Goal: Task Accomplishment & Management: Complete application form

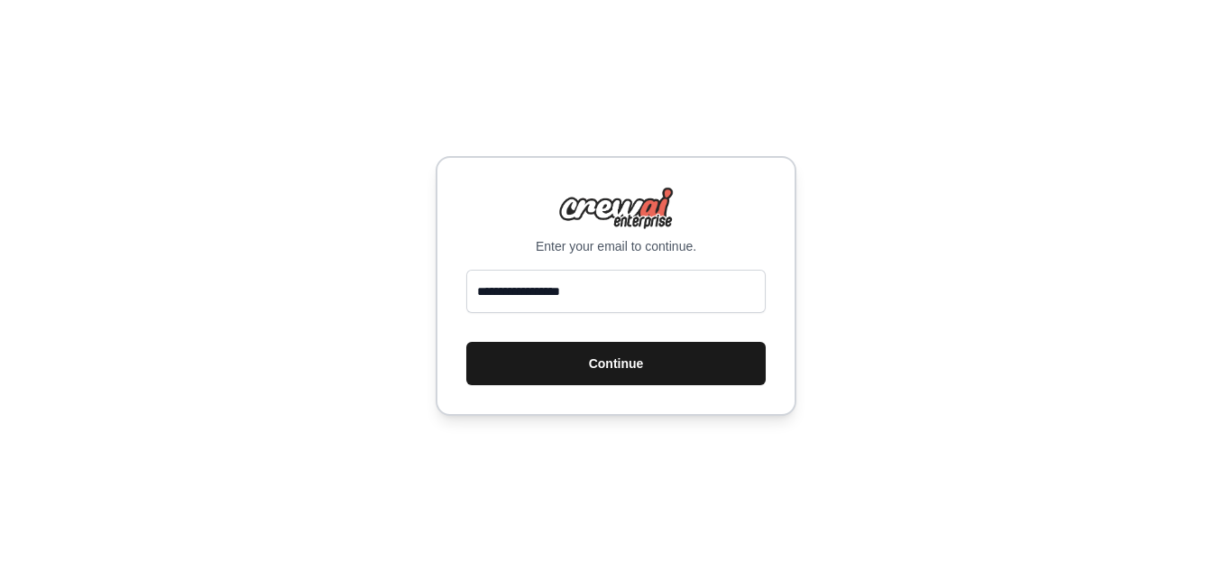
click at [615, 364] on button "Continue" at bounding box center [615, 363] width 299 height 43
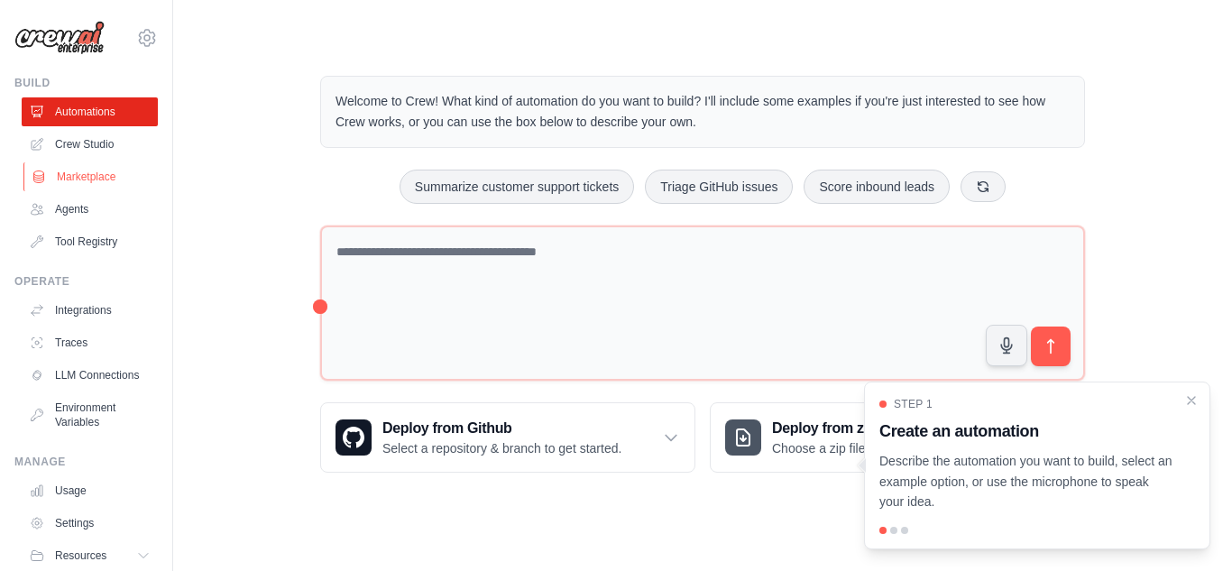
click at [97, 179] on link "Marketplace" at bounding box center [91, 176] width 136 height 29
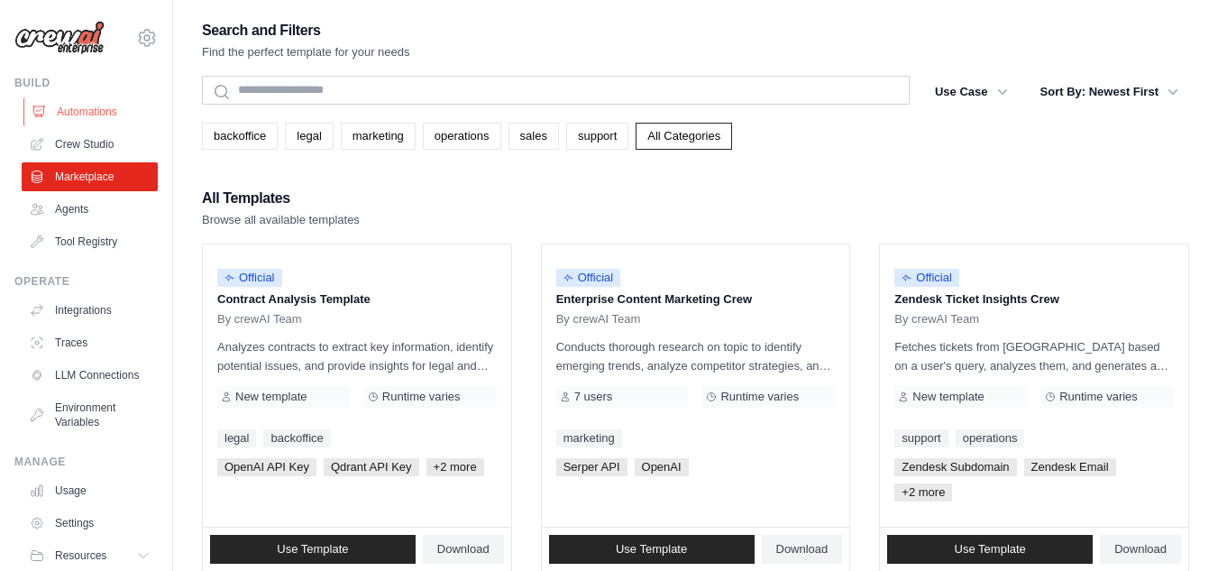
click at [85, 106] on link "Automations" at bounding box center [91, 111] width 136 height 29
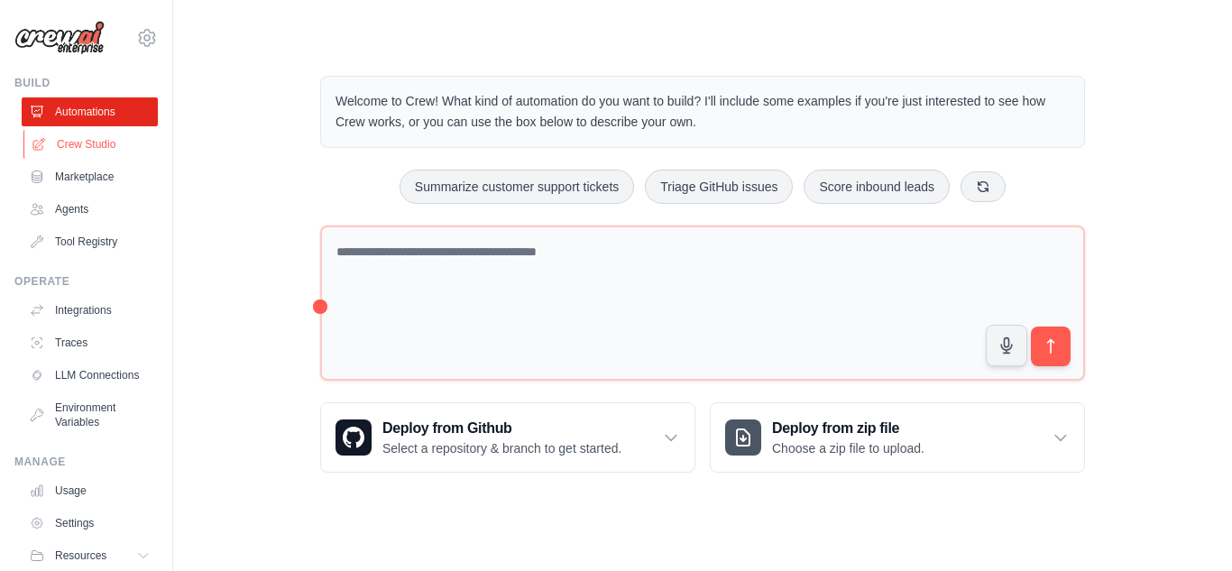
click at [87, 152] on link "Crew Studio" at bounding box center [91, 144] width 136 height 29
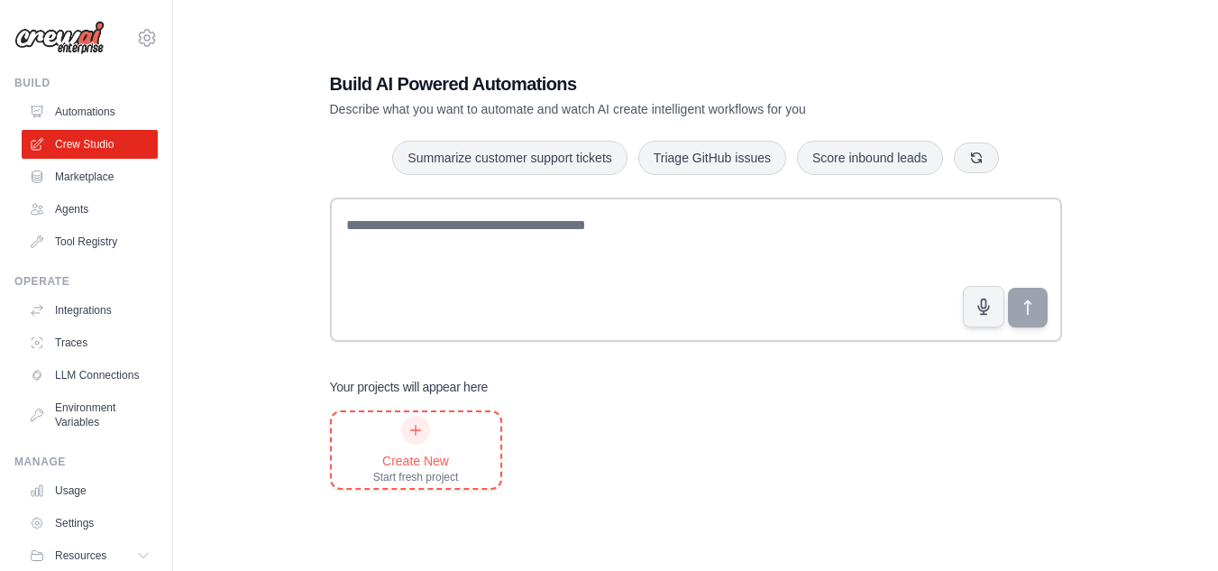
scroll to position [36, 0]
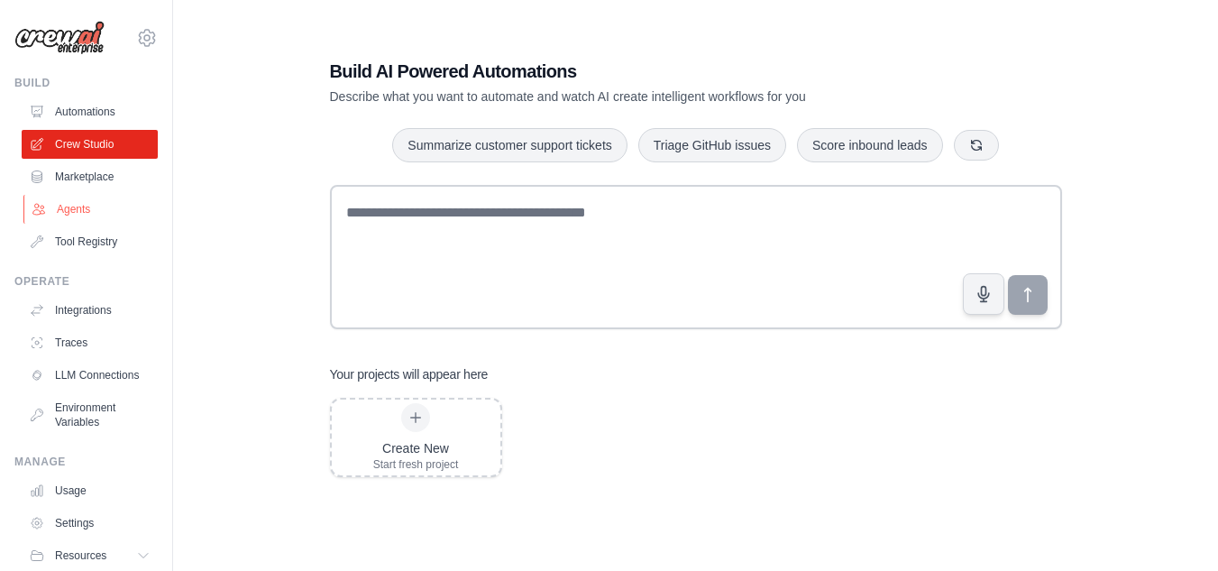
click at [76, 207] on link "Agents" at bounding box center [91, 209] width 136 height 29
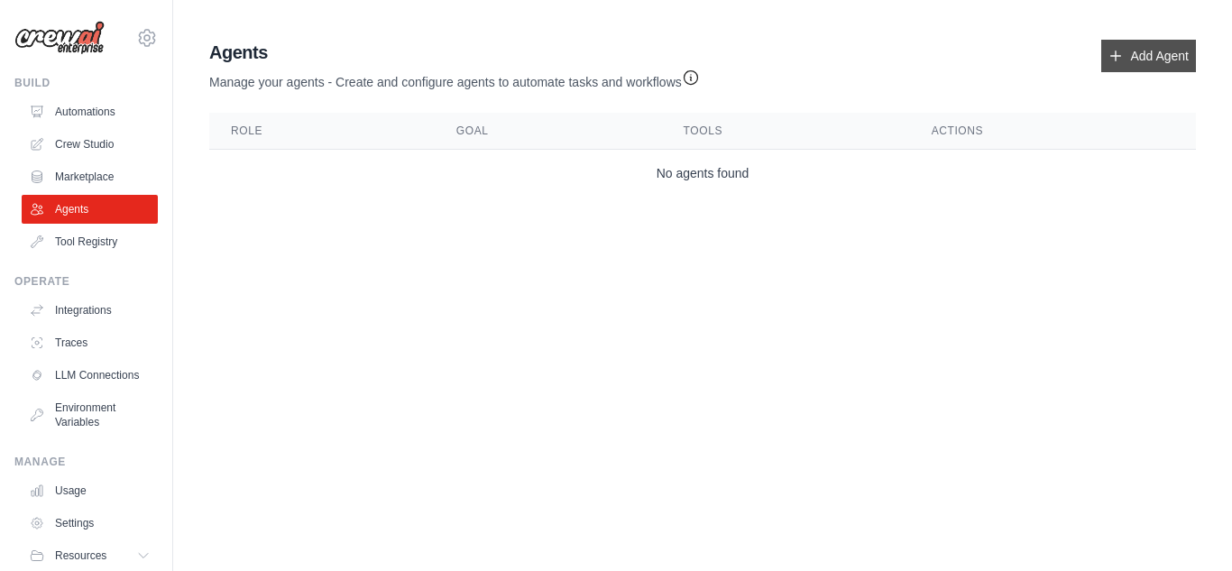
click at [1124, 55] on link "Add Agent" at bounding box center [1148, 56] width 95 height 32
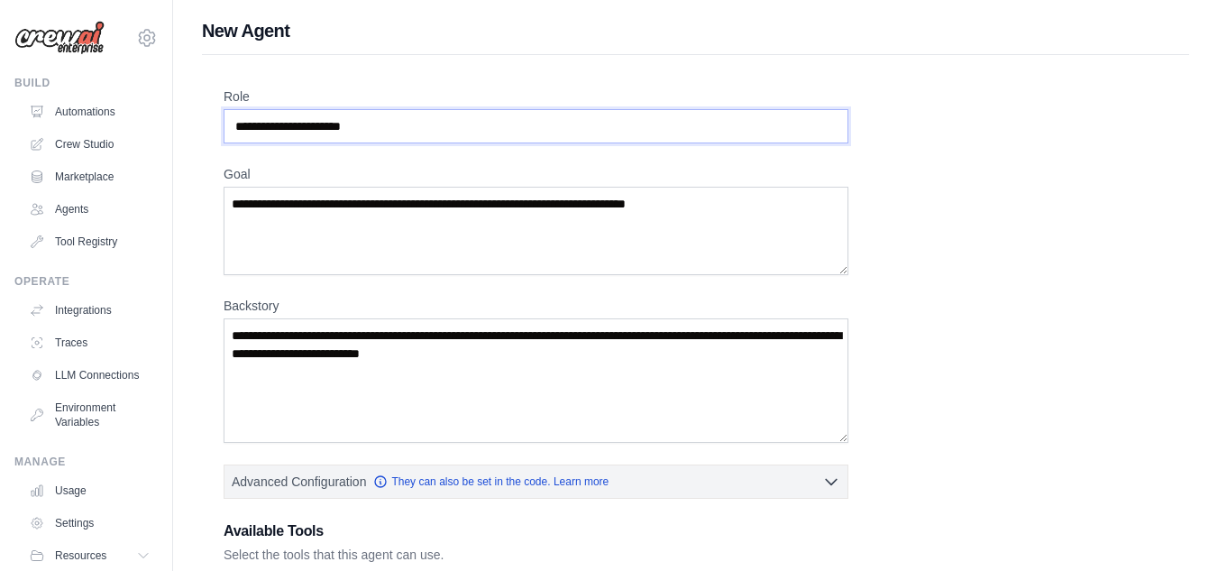
click at [403, 130] on input "Role" at bounding box center [536, 126] width 625 height 34
type input "**********"
click at [556, 237] on textarea "Goal" at bounding box center [536, 231] width 625 height 88
click at [533, 237] on textarea "Goal" at bounding box center [536, 231] width 625 height 88
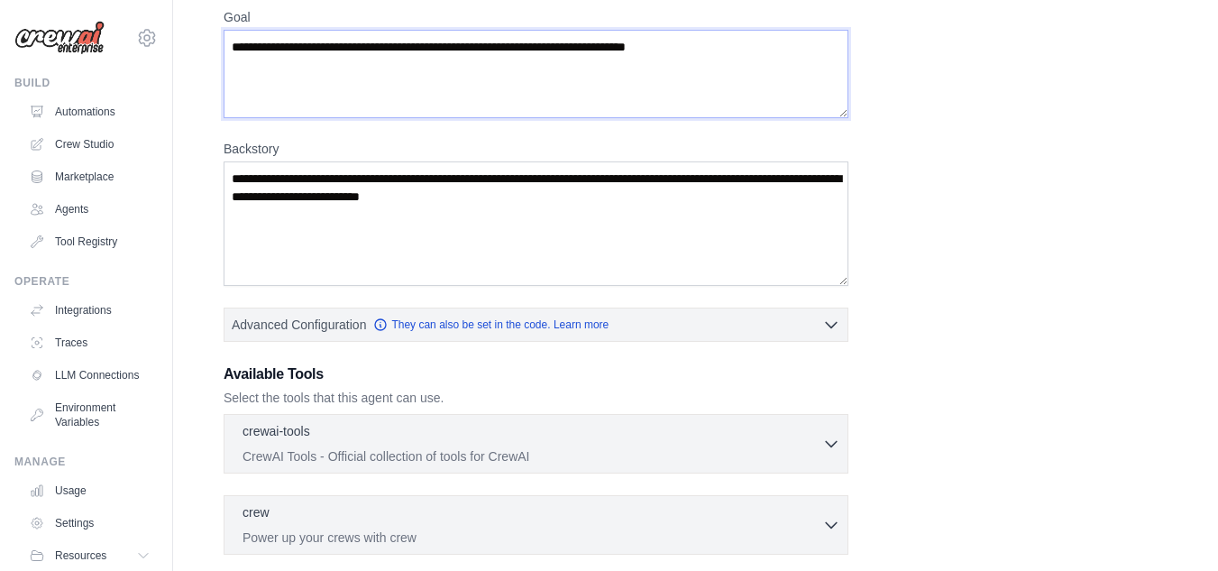
scroll to position [180, 0]
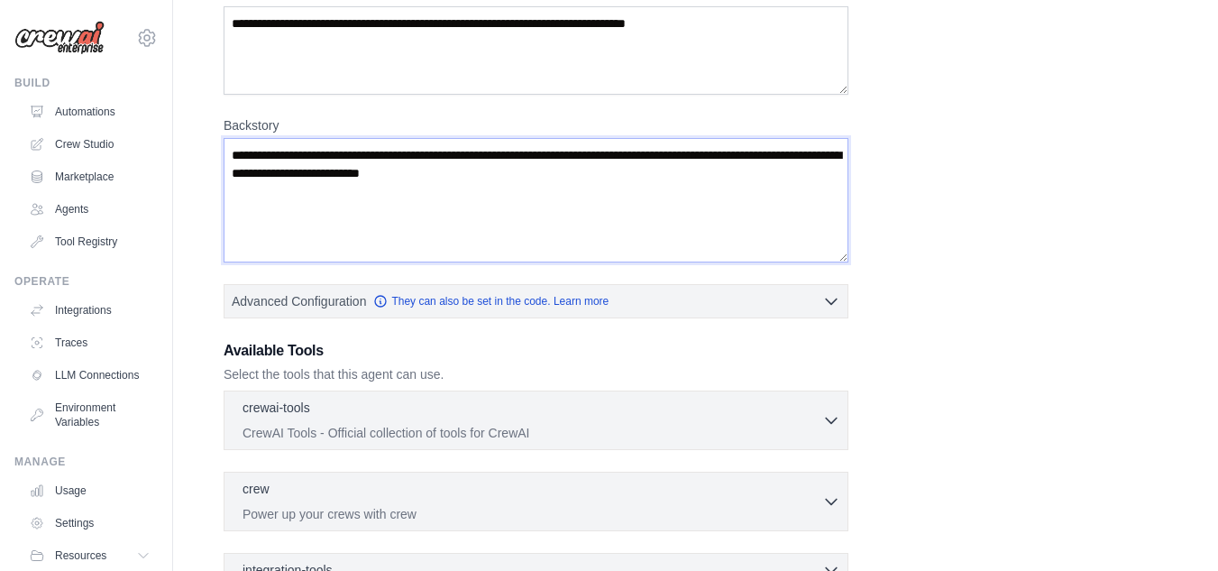
click at [287, 181] on textarea "Backstory" at bounding box center [536, 200] width 625 height 124
click at [384, 155] on textarea "Backstory" at bounding box center [536, 200] width 625 height 124
click at [626, 187] on textarea "Backstory" at bounding box center [536, 200] width 625 height 124
drag, startPoint x: 388, startPoint y: 154, endPoint x: 308, endPoint y: 154, distance: 79.4
click at [308, 154] on textarea "Backstory" at bounding box center [536, 200] width 625 height 124
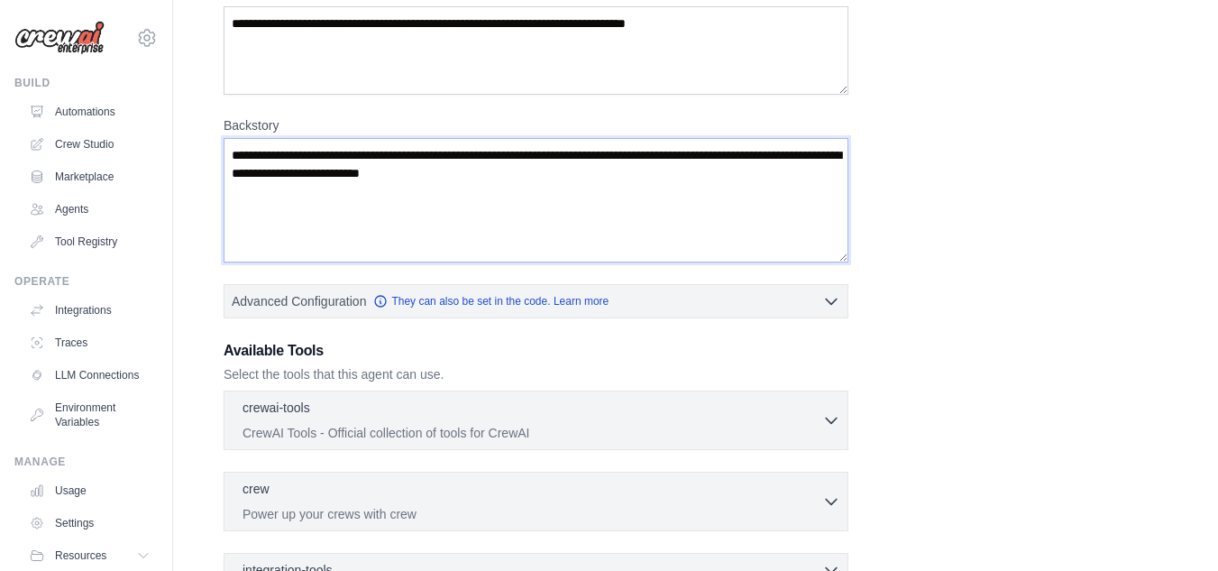
drag, startPoint x: 287, startPoint y: 156, endPoint x: 347, endPoint y: 156, distance: 60.4
click at [347, 156] on textarea "Backstory" at bounding box center [536, 200] width 625 height 124
click at [376, 172] on textarea "Backstory" at bounding box center [536, 200] width 625 height 124
click at [315, 44] on textarea "Goal" at bounding box center [536, 50] width 625 height 88
click at [433, 171] on textarea "Backstory" at bounding box center [536, 200] width 625 height 124
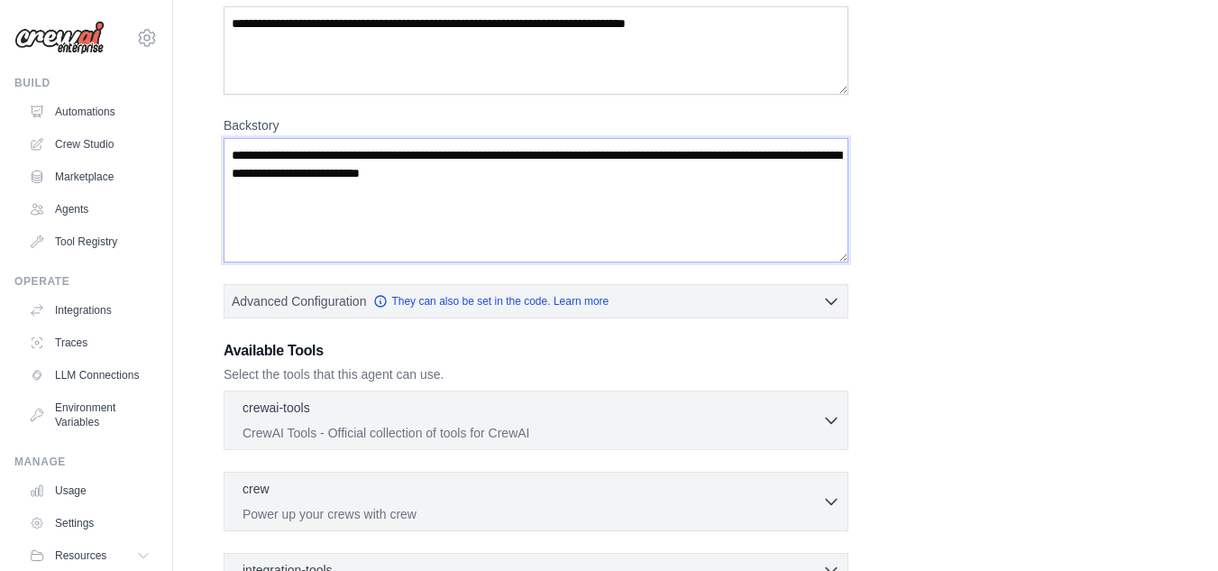
drag, startPoint x: 572, startPoint y: 177, endPoint x: 336, endPoint y: 162, distance: 236.7
click at [341, 162] on textarea "Backstory" at bounding box center [536, 200] width 625 height 124
click at [295, 166] on textarea "Backstory" at bounding box center [536, 200] width 625 height 124
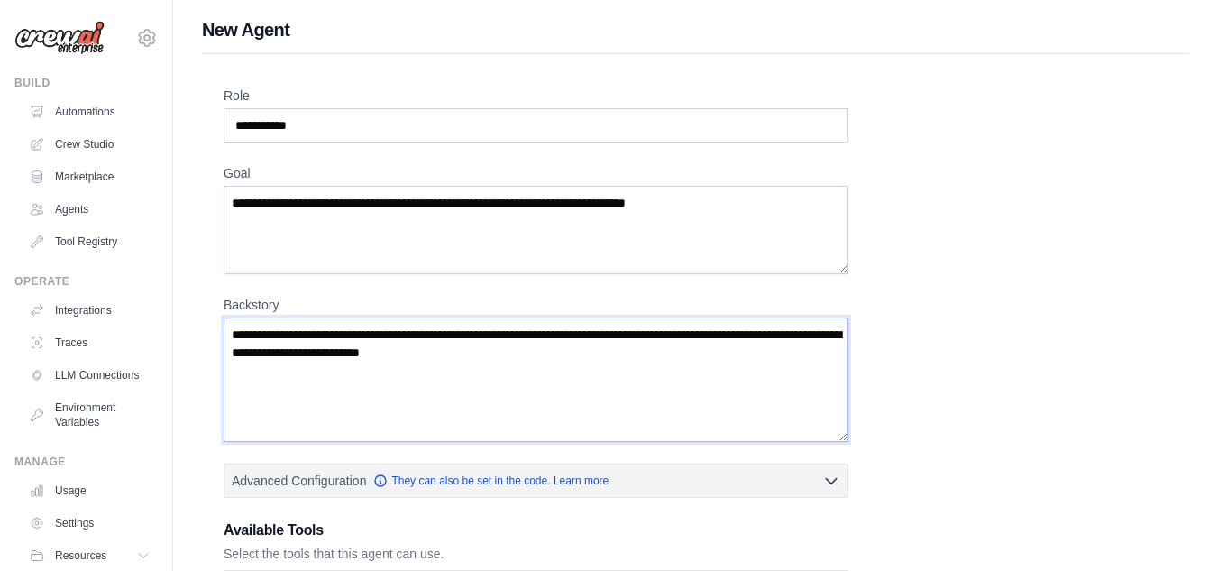
scroll to position [0, 0]
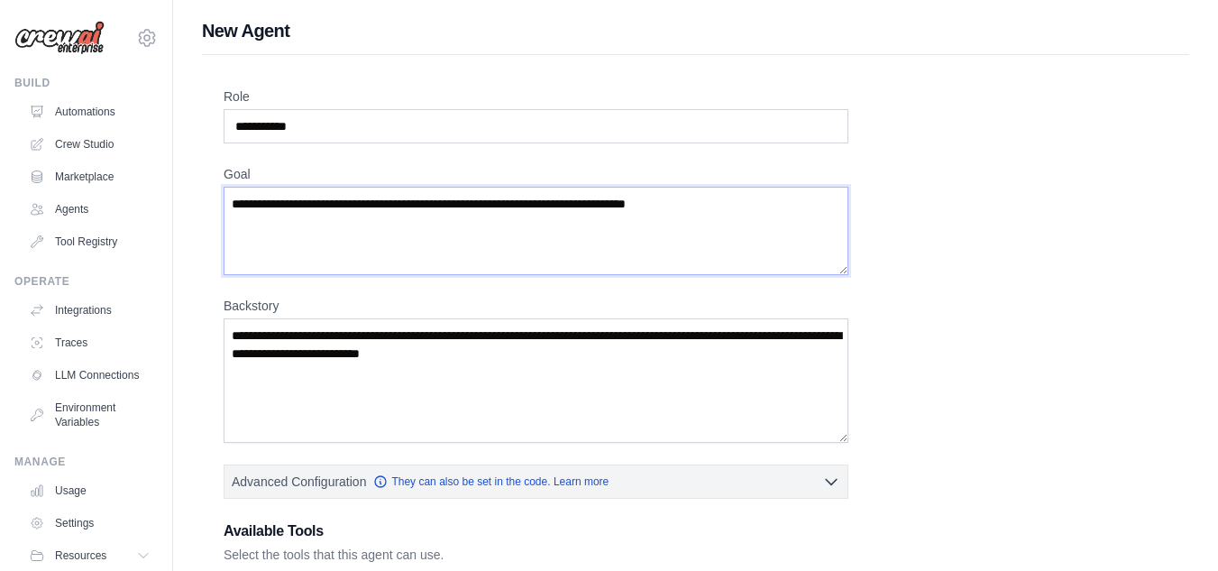
click at [302, 216] on textarea "Goal" at bounding box center [536, 231] width 625 height 88
type textarea "**********"
click at [344, 356] on textarea "Backstory" at bounding box center [536, 380] width 625 height 124
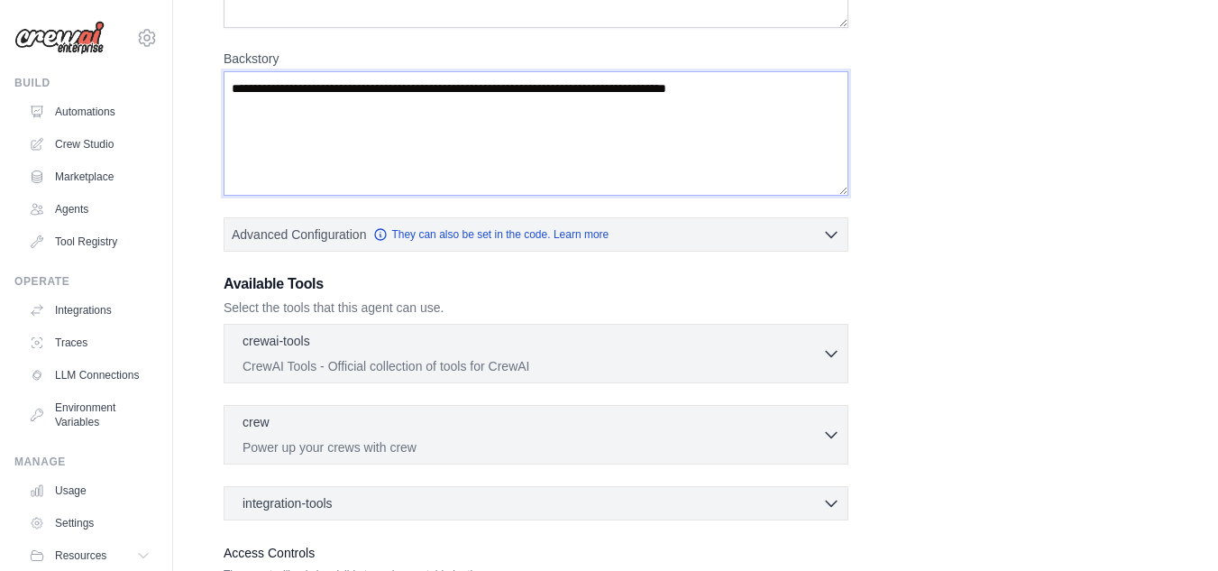
scroll to position [271, 0]
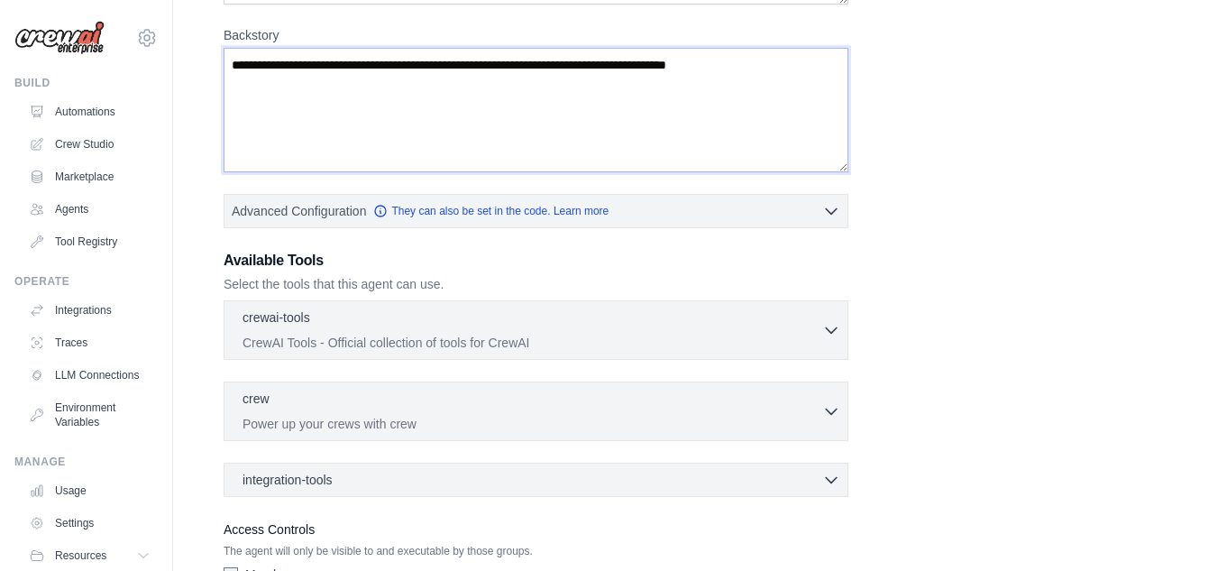
type textarea "**********"
click at [490, 285] on p "Select the tools that this agent can use." at bounding box center [536, 284] width 625 height 18
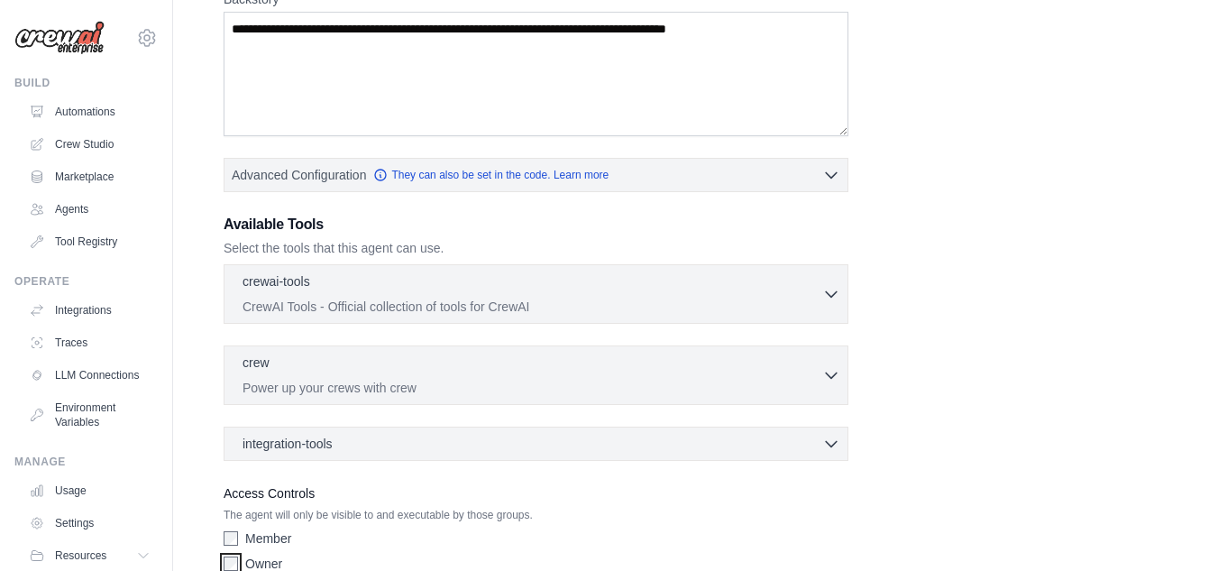
scroll to position [397, 0]
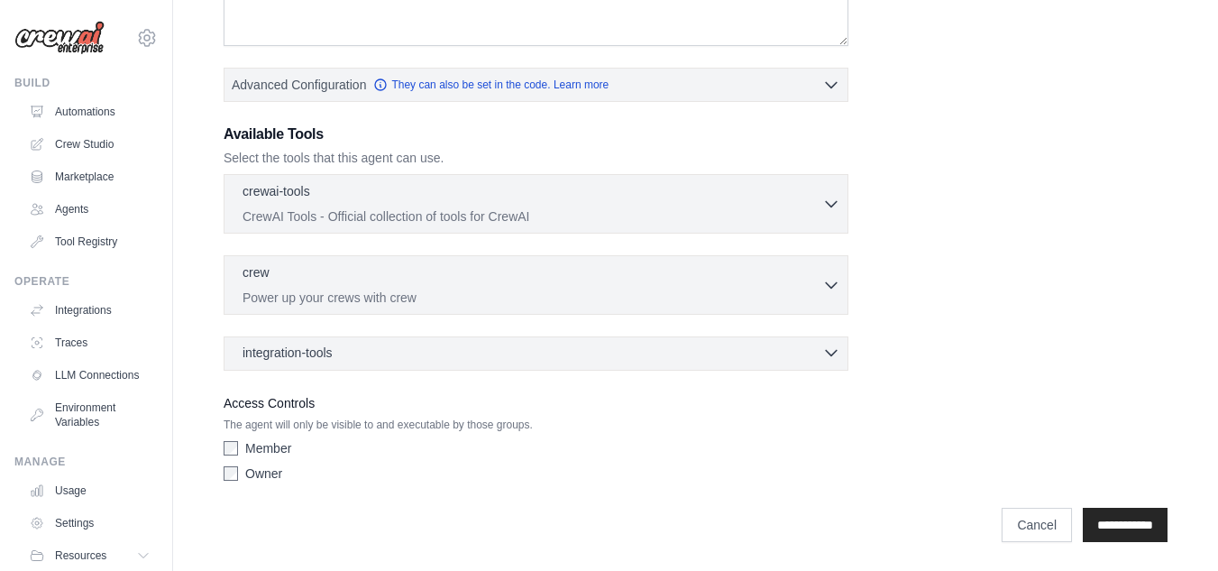
click at [839, 358] on icon "button" at bounding box center [832, 353] width 18 height 18
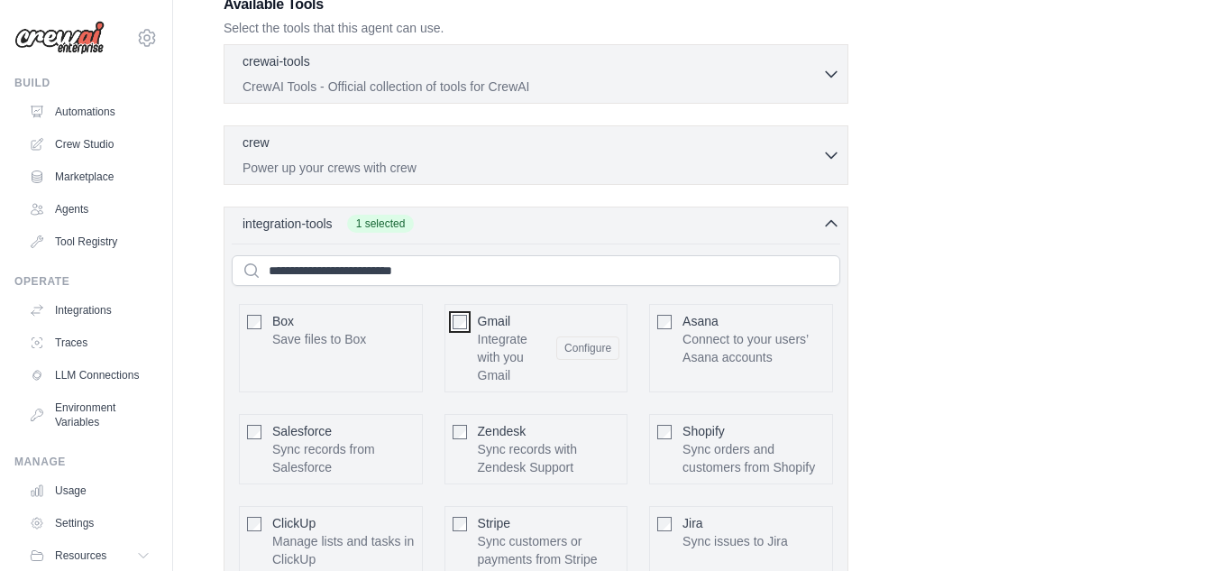
scroll to position [481, 0]
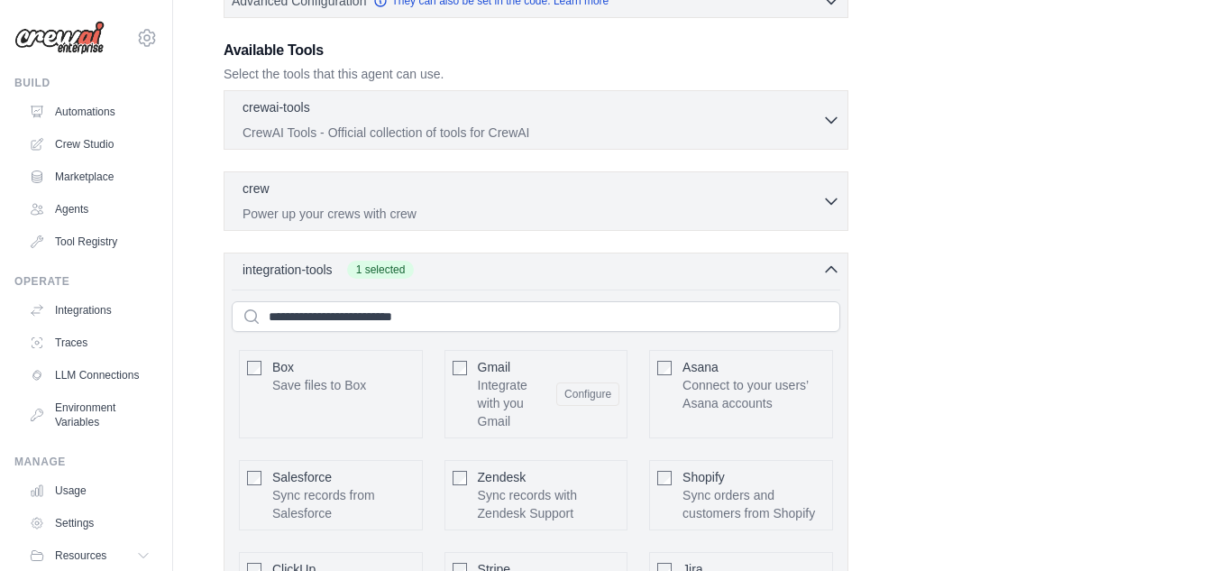
click at [935, 369] on div "**********" at bounding box center [696, 283] width 944 height 1352
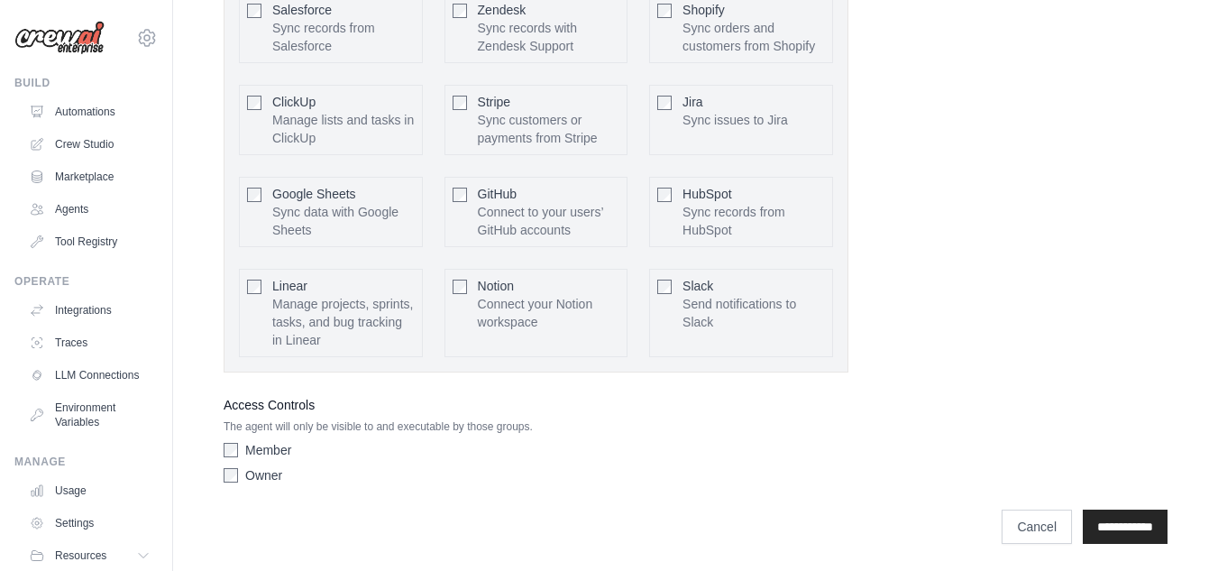
scroll to position [950, 0]
click at [1125, 529] on input "**********" at bounding box center [1125, 525] width 85 height 34
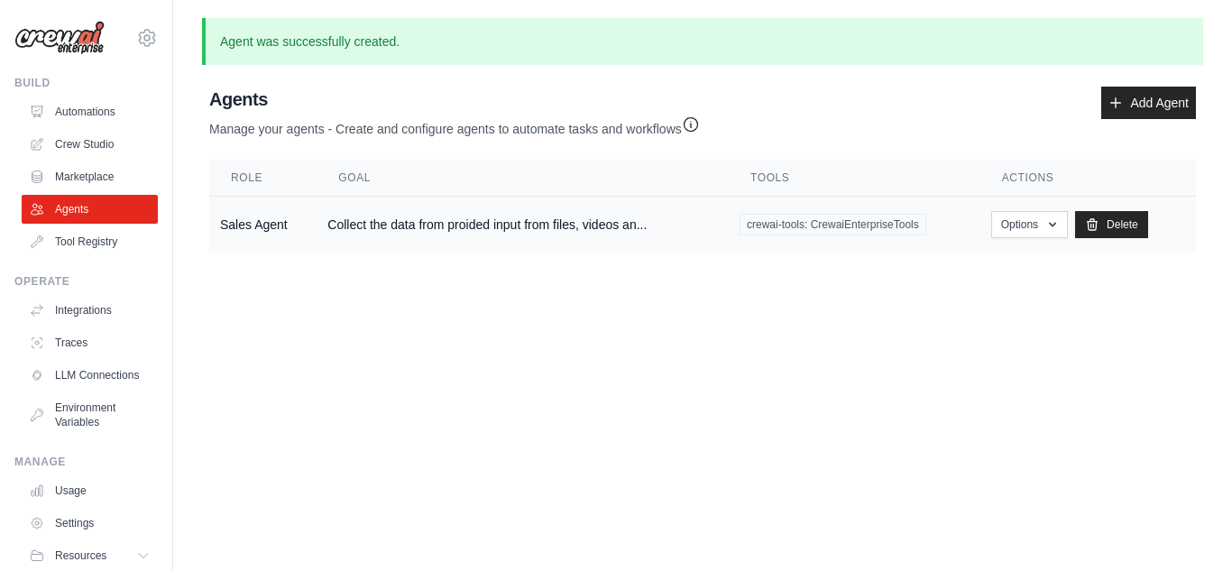
click at [780, 220] on span "crewai-tools: CrewaiEnterpriseTools" at bounding box center [833, 225] width 187 height 22
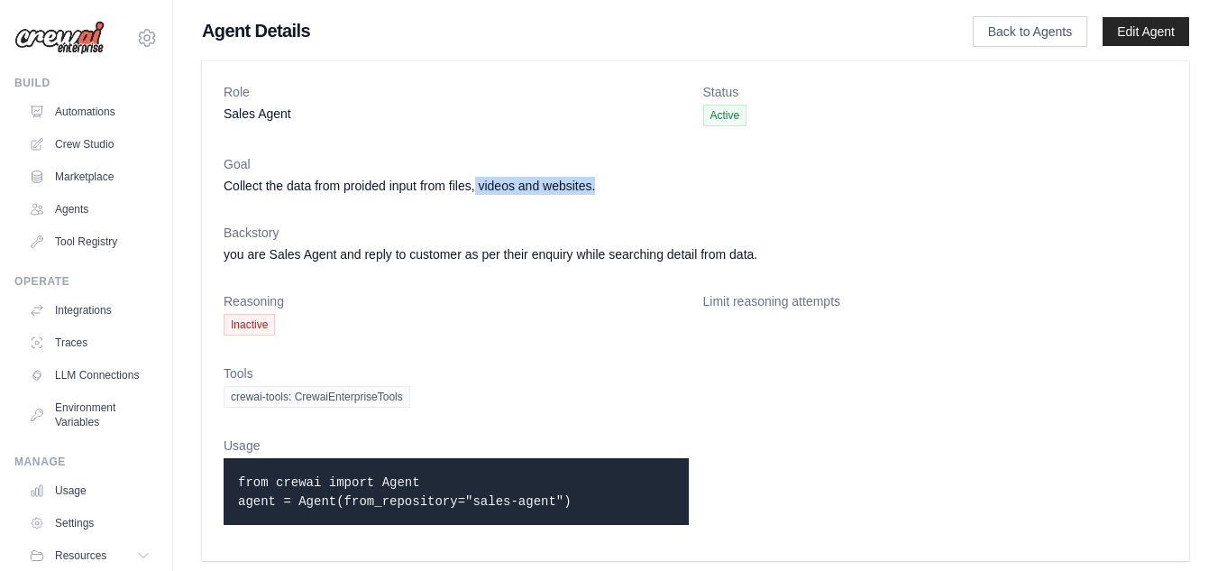
drag, startPoint x: 482, startPoint y: 187, endPoint x: 632, endPoint y: 189, distance: 150.6
click at [632, 189] on dd "Collect the data from proided input from files, videos and websites." at bounding box center [696, 186] width 944 height 18
click at [538, 221] on dl "Role Sales Agent Status Active Goal Collect the data from proided input from fi…" at bounding box center [696, 311] width 944 height 456
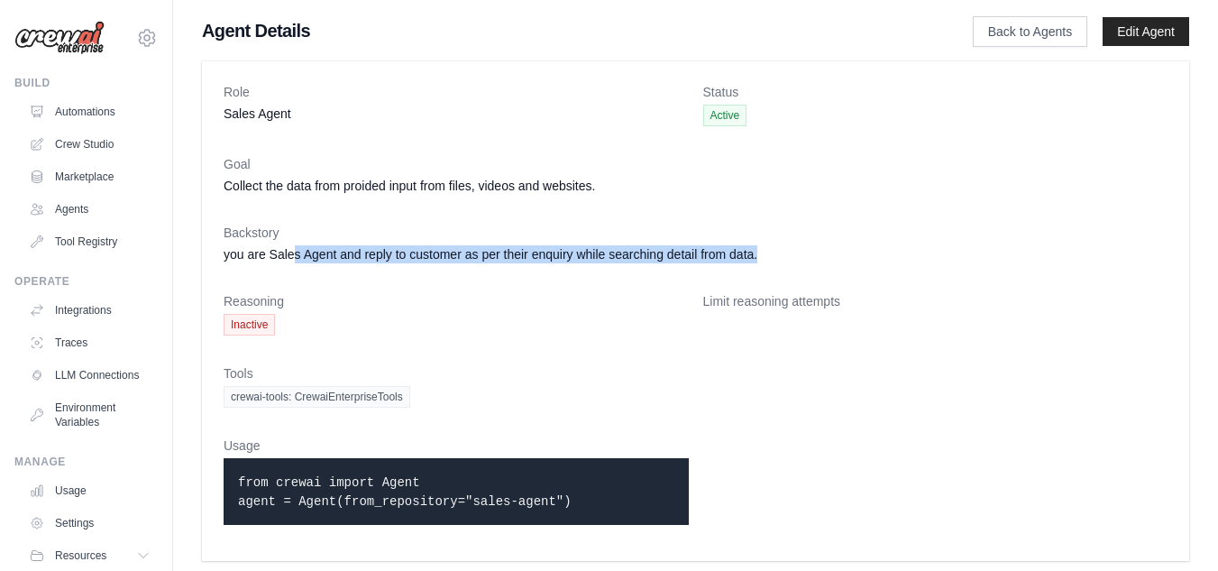
drag, startPoint x: 295, startPoint y: 253, endPoint x: 839, endPoint y: 251, distance: 543.9
click at [839, 251] on dd "you are Sales Agent and reply to customer as per their enquiry while searching …" at bounding box center [696, 254] width 944 height 18
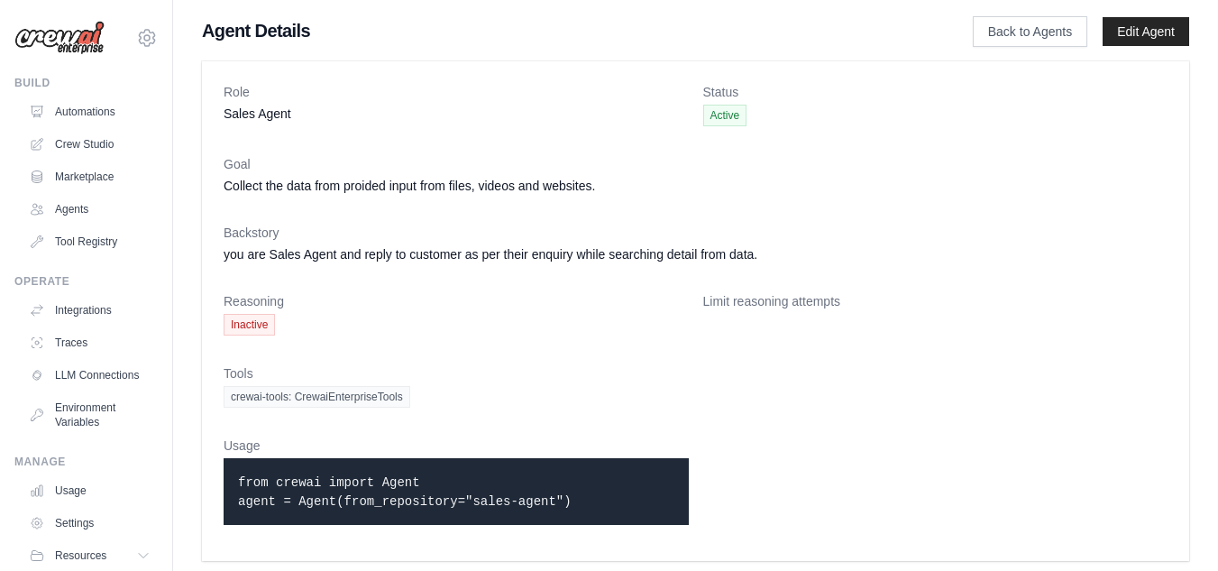
click at [565, 331] on dd "Inactive" at bounding box center [456, 325] width 465 height 22
click at [250, 331] on span "Inactive" at bounding box center [249, 325] width 51 height 22
click at [1159, 29] on link "Edit Agent" at bounding box center [1146, 31] width 87 height 29
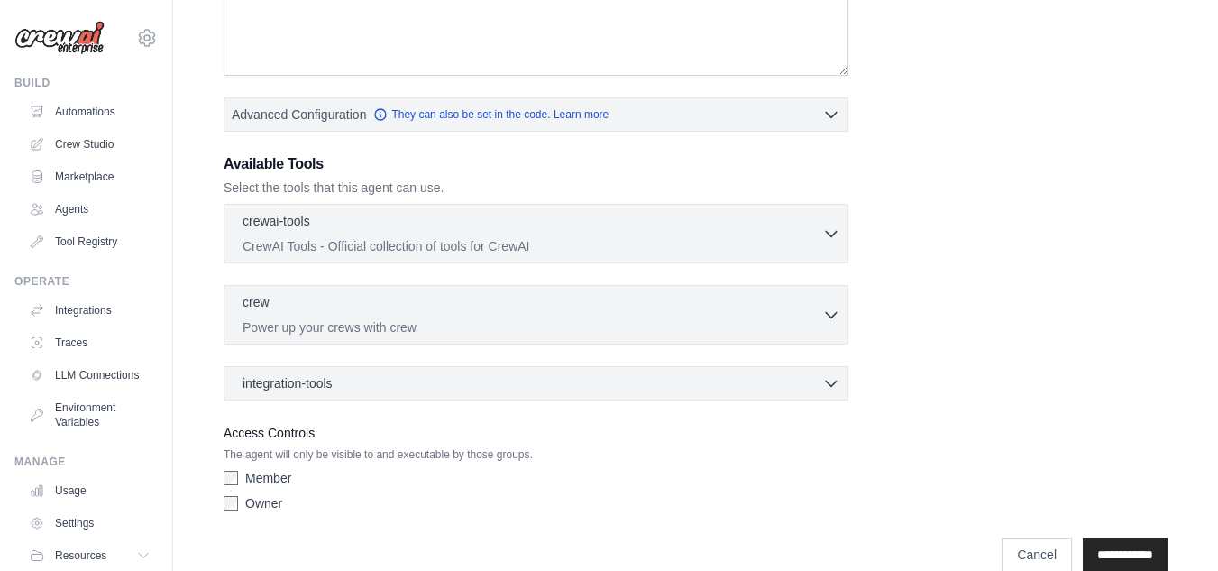
scroll to position [447, 0]
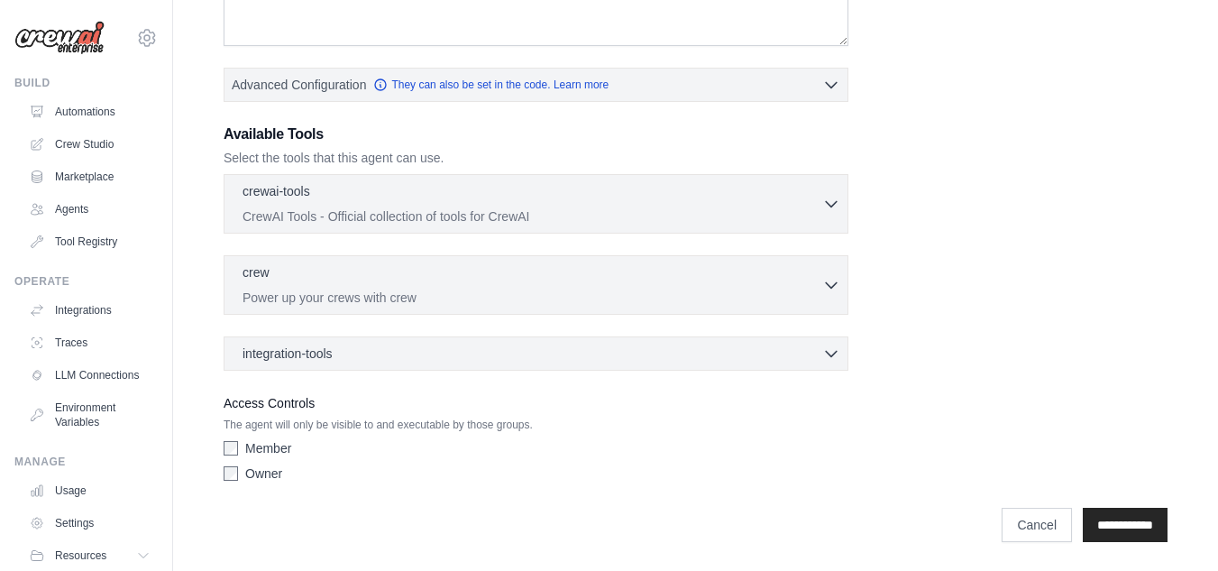
click at [240, 451] on div "Member" at bounding box center [536, 448] width 625 height 18
click at [1125, 510] on input "**********" at bounding box center [1125, 525] width 85 height 34
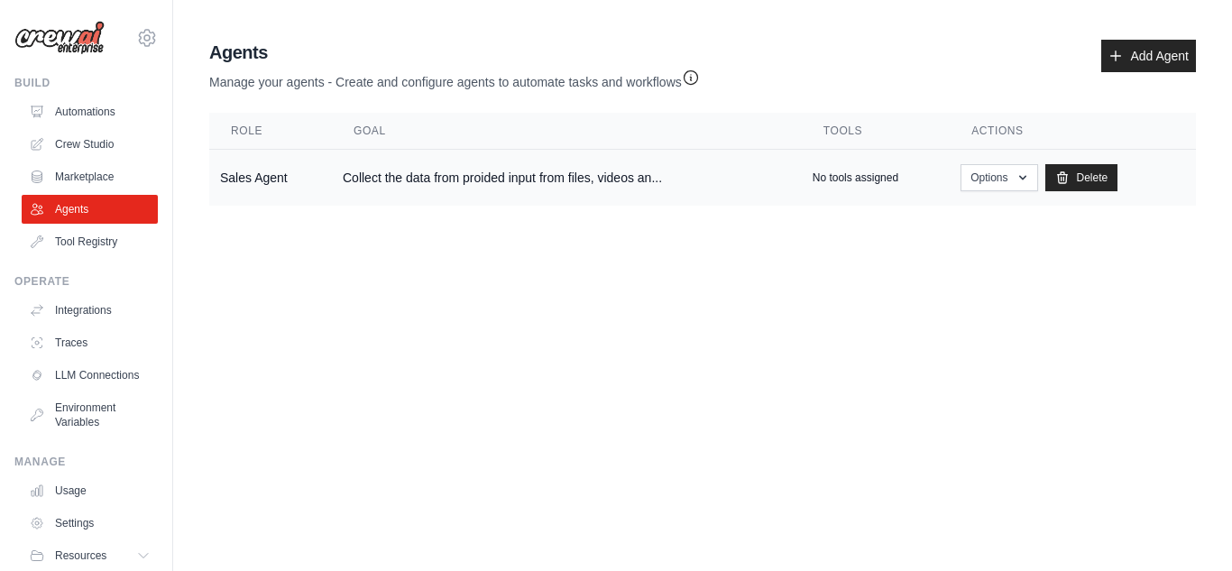
click at [860, 174] on p "No tools assigned" at bounding box center [856, 177] width 86 height 14
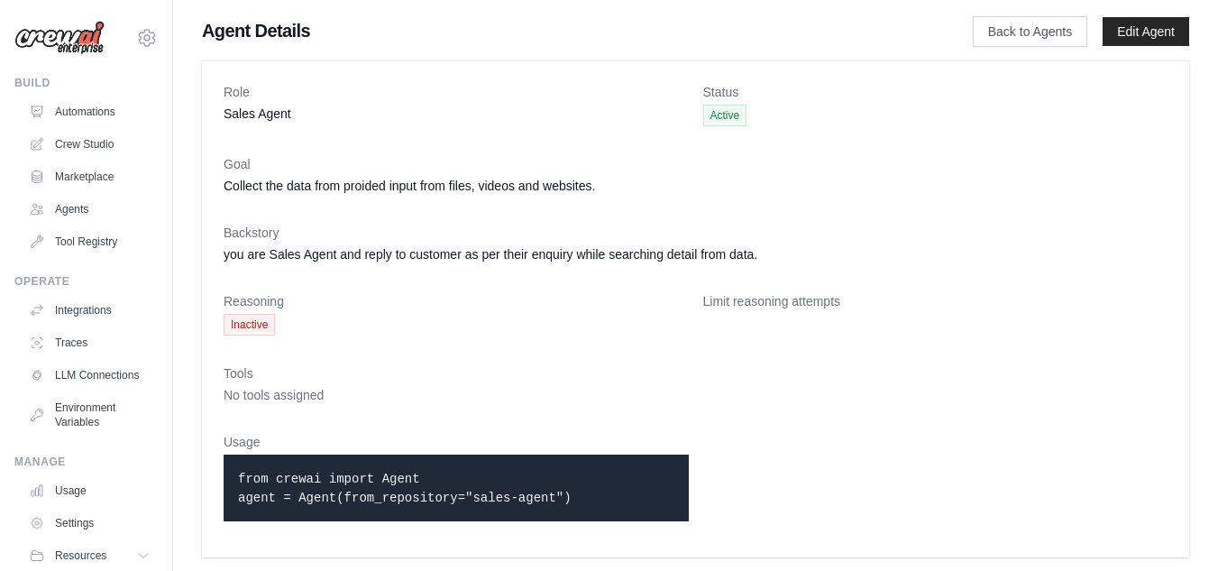
click at [303, 395] on span "No tools assigned" at bounding box center [274, 395] width 100 height 14
click at [244, 377] on dt "Tools" at bounding box center [696, 373] width 944 height 18
click at [1025, 32] on link "Back to Agents" at bounding box center [1030, 31] width 115 height 31
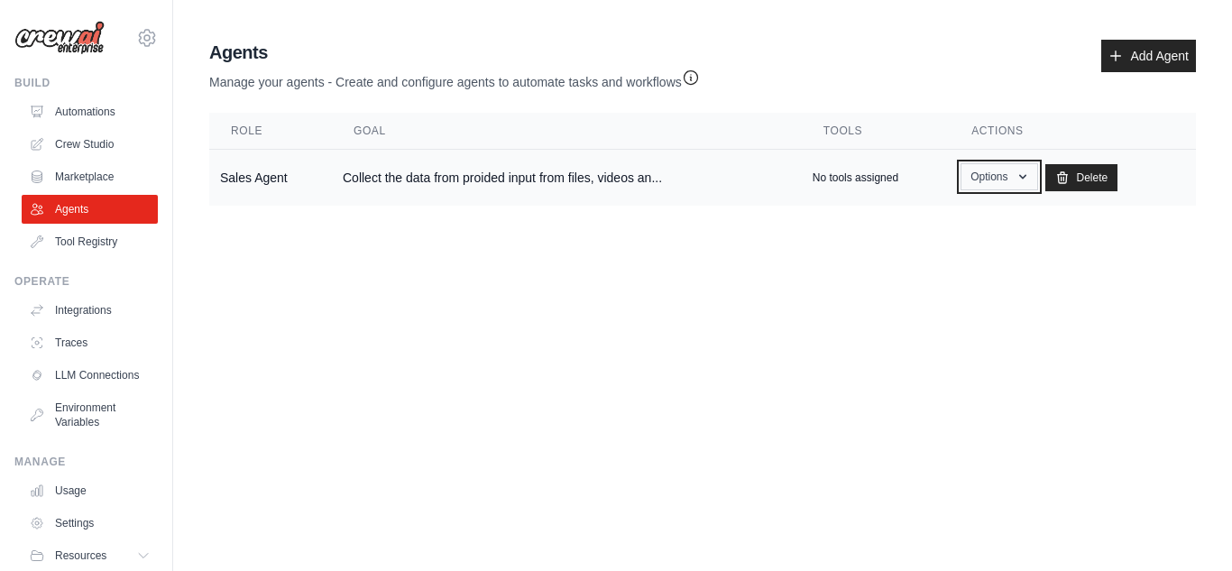
click at [1025, 179] on icon "button" at bounding box center [1023, 177] width 14 height 14
click at [942, 222] on link "Show" at bounding box center [973, 218] width 130 height 32
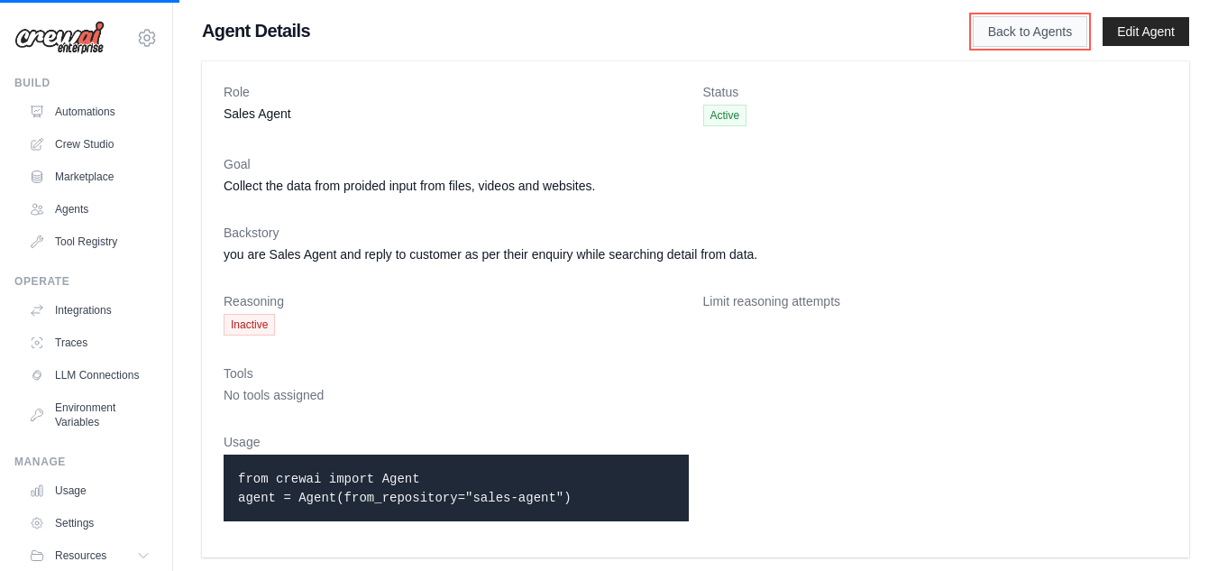
click at [1025, 35] on link "Back to Agents" at bounding box center [1030, 31] width 115 height 31
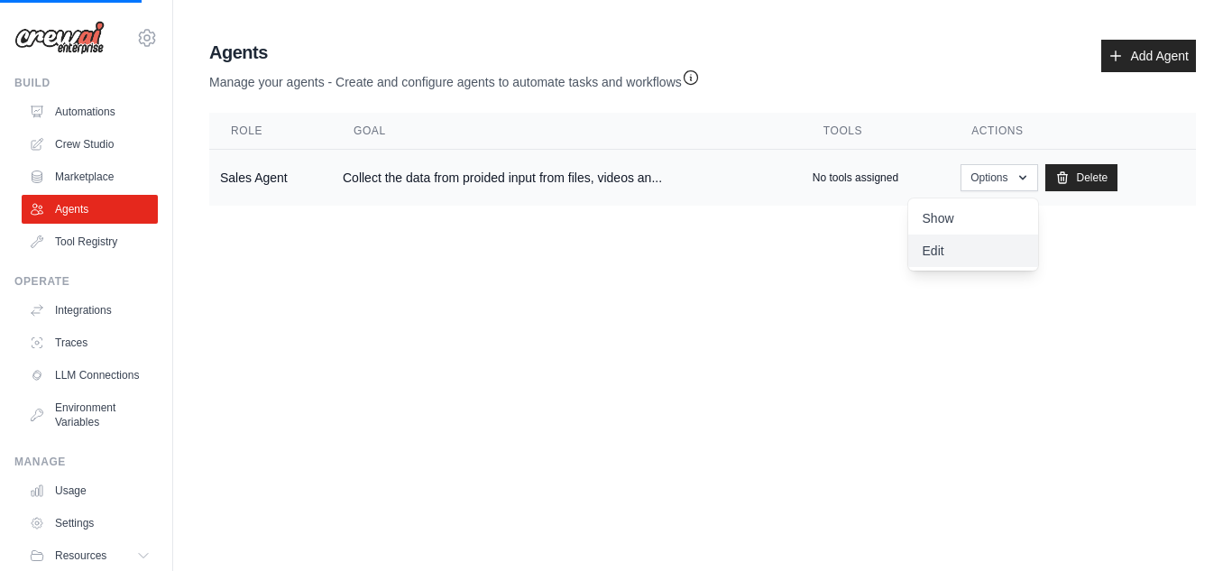
click at [969, 256] on link "Edit" at bounding box center [973, 250] width 130 height 32
click at [936, 258] on link "Edit" at bounding box center [973, 250] width 130 height 32
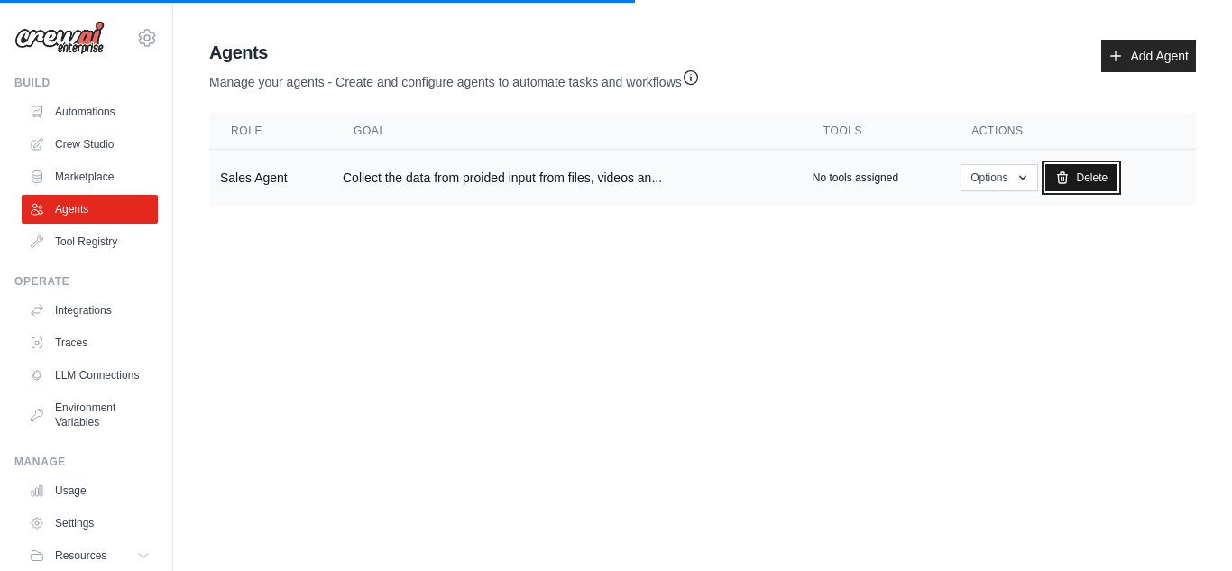
click at [1097, 180] on link "Delete" at bounding box center [1081, 177] width 73 height 27
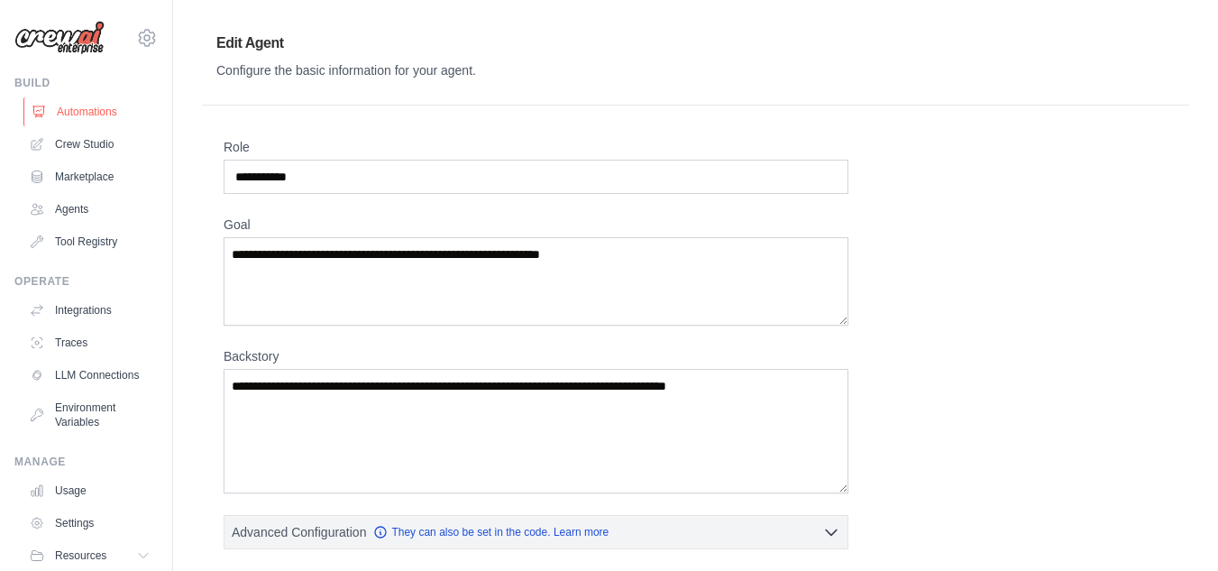
click at [71, 114] on link "Automations" at bounding box center [91, 111] width 136 height 29
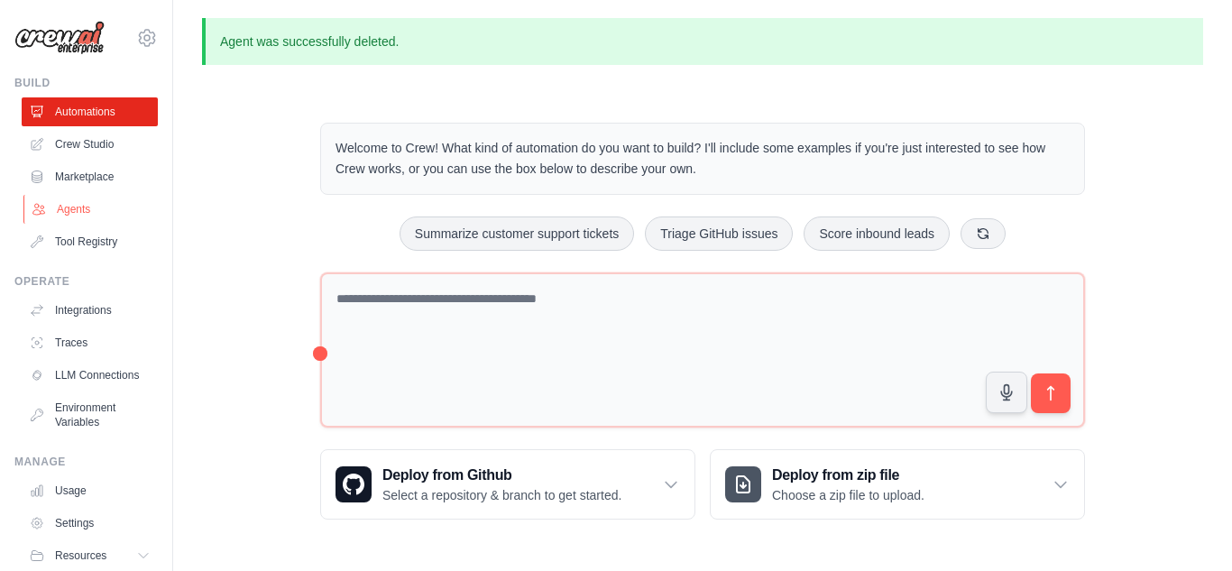
click at [78, 210] on link "Agents" at bounding box center [91, 209] width 136 height 29
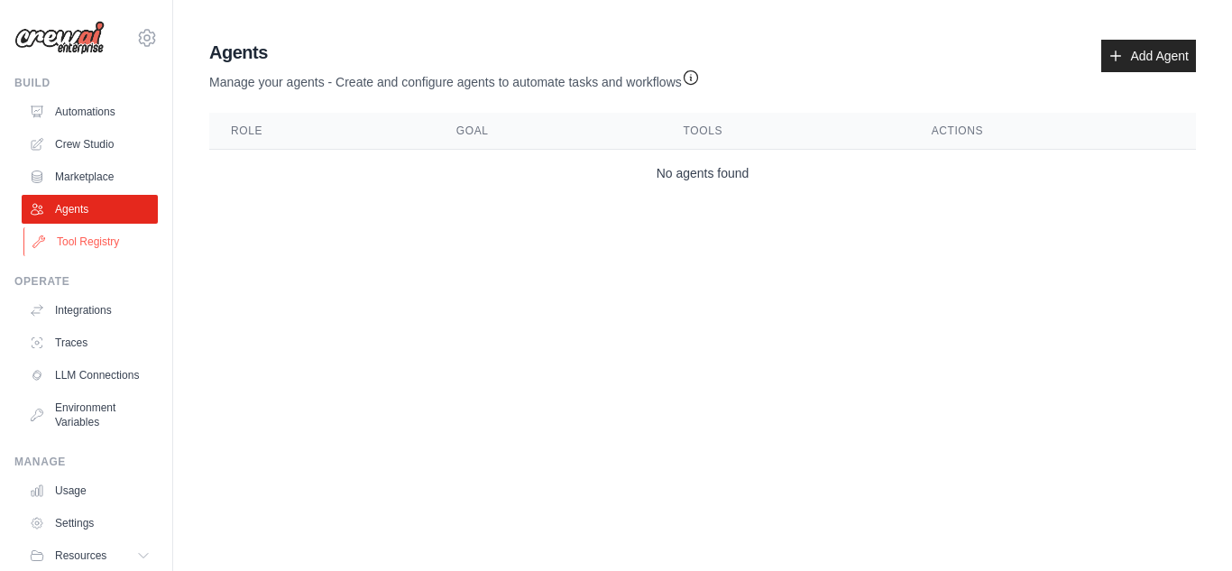
click at [81, 237] on link "Tool Registry" at bounding box center [91, 241] width 136 height 29
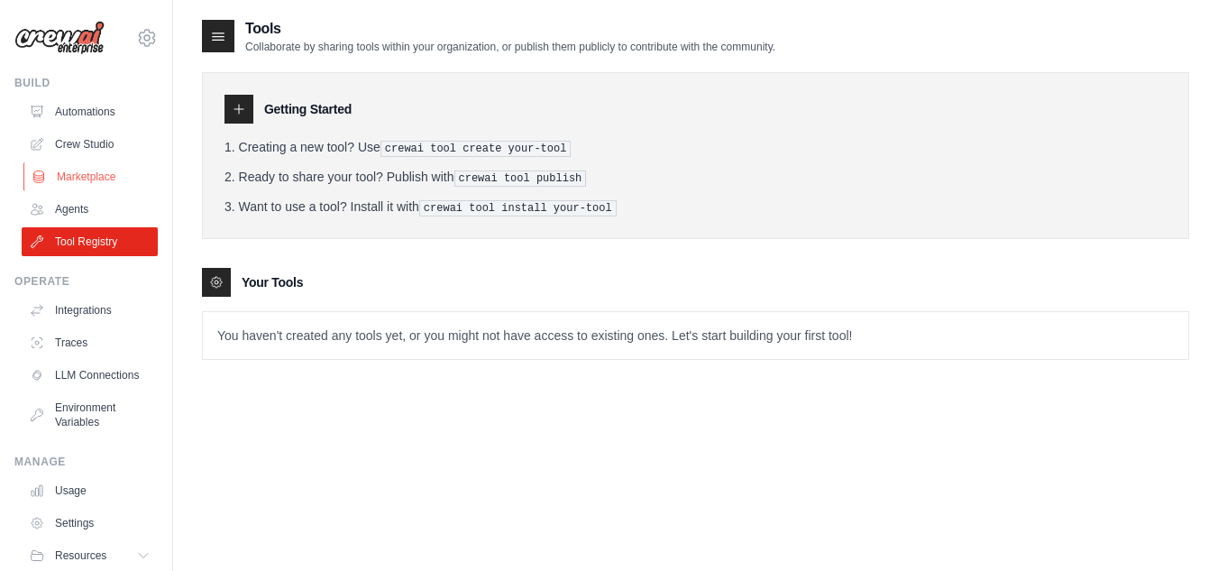
click at [92, 174] on link "Marketplace" at bounding box center [91, 176] width 136 height 29
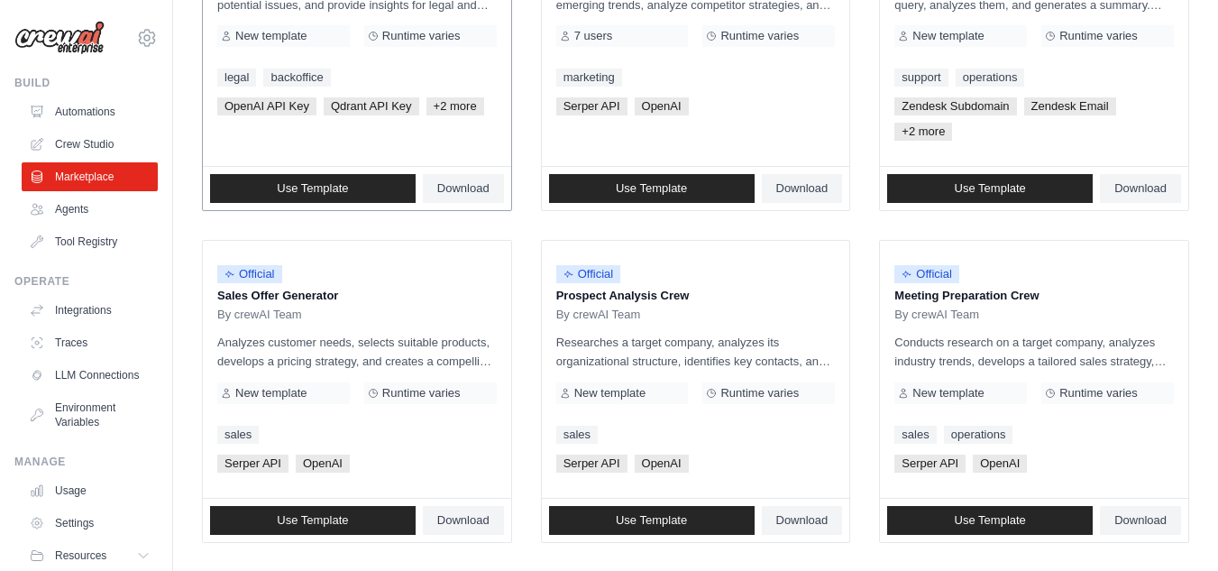
scroll to position [451, 0]
